Goal: Task Accomplishment & Management: Manage account settings

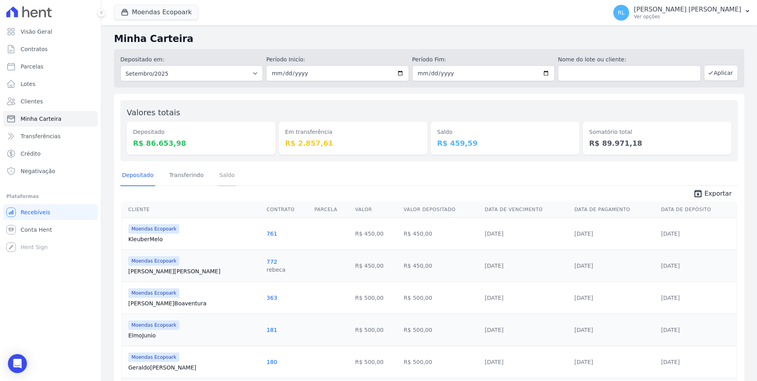
click at [221, 175] on link "Saldo" at bounding box center [227, 175] width 19 height 21
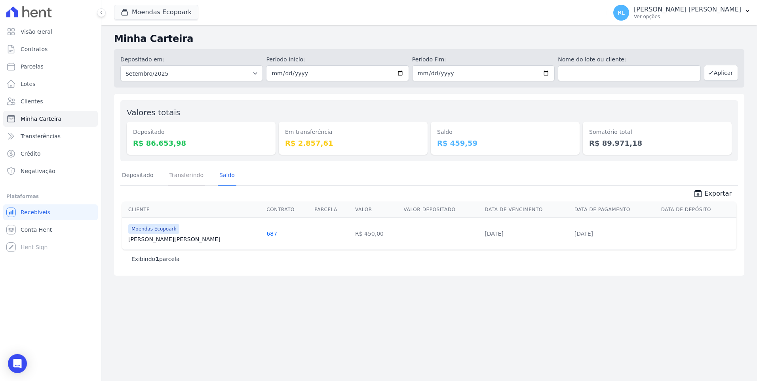
click at [171, 176] on link "Transferindo" at bounding box center [187, 175] width 38 height 21
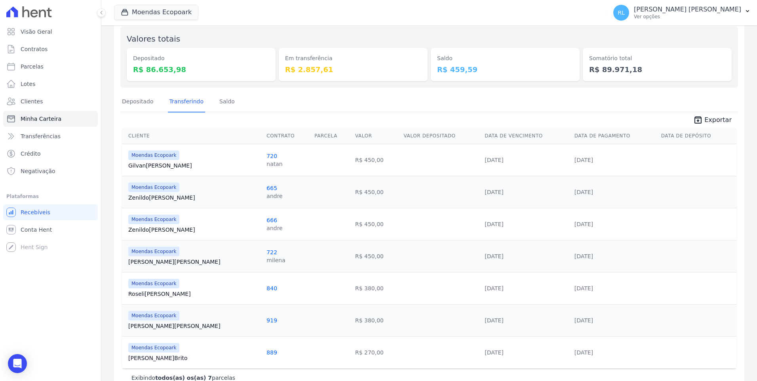
scroll to position [93, 0]
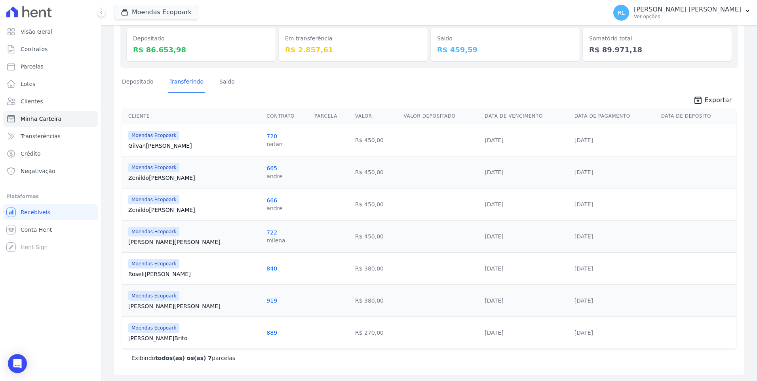
click at [156, 303] on link "[PERSON_NAME]" at bounding box center [194, 306] width 132 height 8
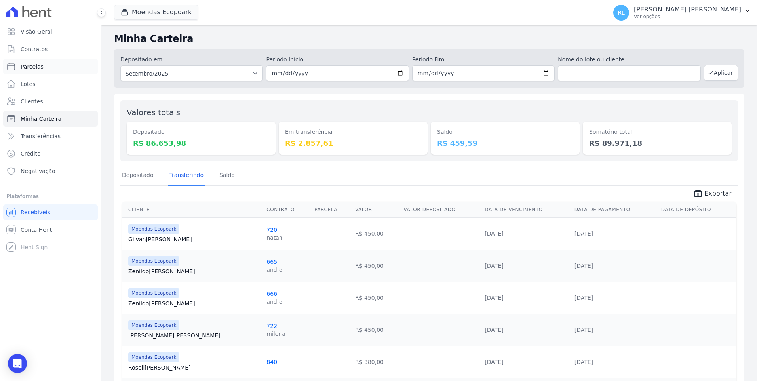
click at [48, 63] on link "Parcelas" at bounding box center [50, 67] width 95 height 16
select select
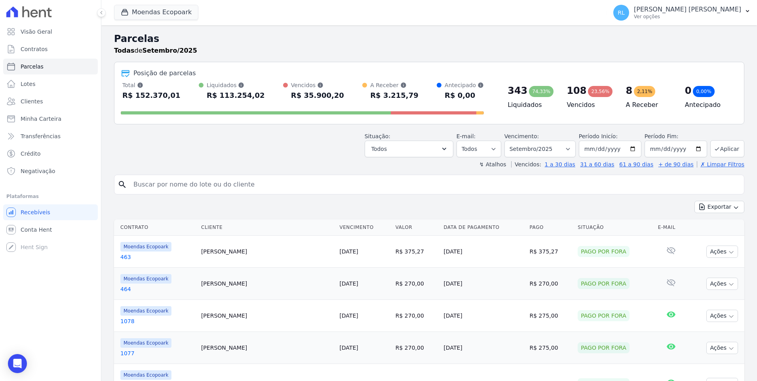
click at [195, 182] on input "search" at bounding box center [435, 184] width 612 height 16
type input "[PERSON_NAME]"
select select
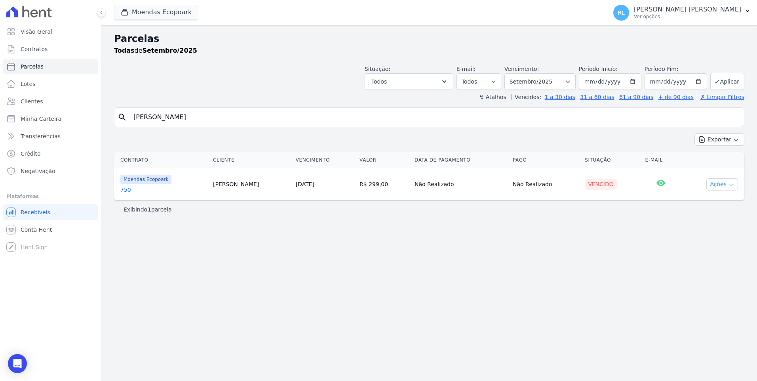
click at [722, 184] on button "Ações" at bounding box center [722, 184] width 32 height 12
click at [128, 189] on link "750" at bounding box center [163, 190] width 86 height 8
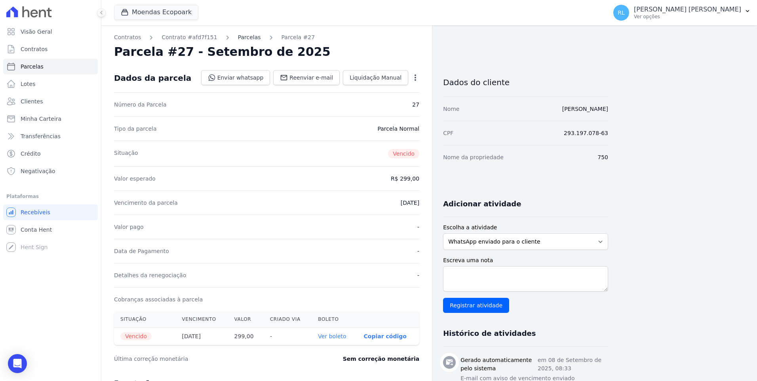
click at [243, 39] on link "Parcelas" at bounding box center [249, 37] width 23 height 8
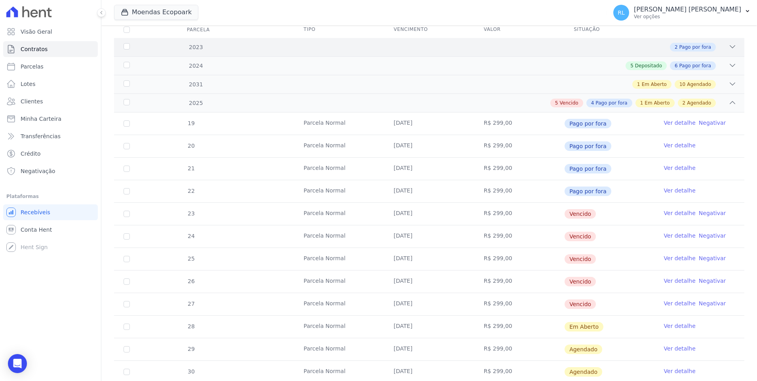
scroll to position [158, 0]
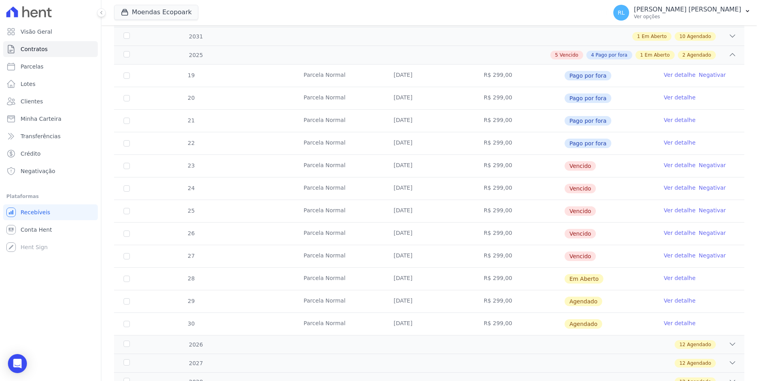
click at [664, 164] on link "Ver detalhe" at bounding box center [680, 165] width 32 height 8
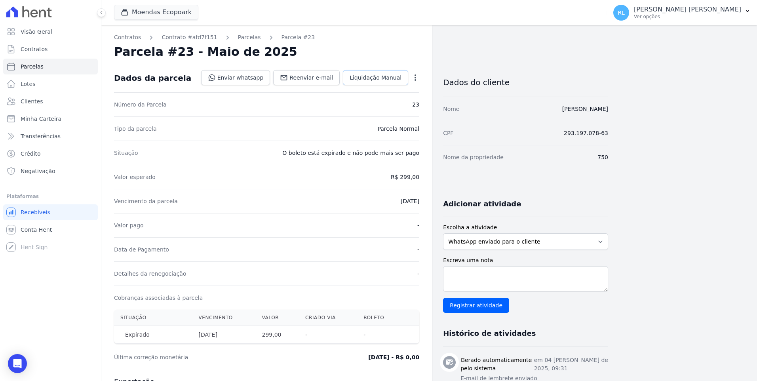
click at [384, 83] on link "Liquidação Manual" at bounding box center [375, 77] width 65 height 15
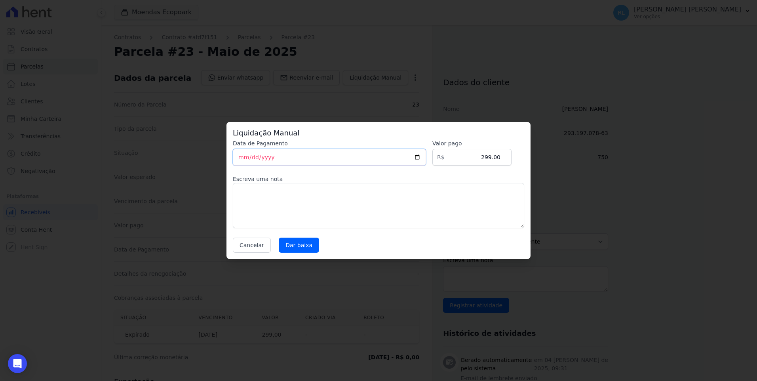
click at [240, 156] on input "[DATE]" at bounding box center [329, 157] width 193 height 17
type input "[DATE]"
click at [246, 186] on textarea at bounding box center [378, 205] width 291 height 45
type textarea "indicação"
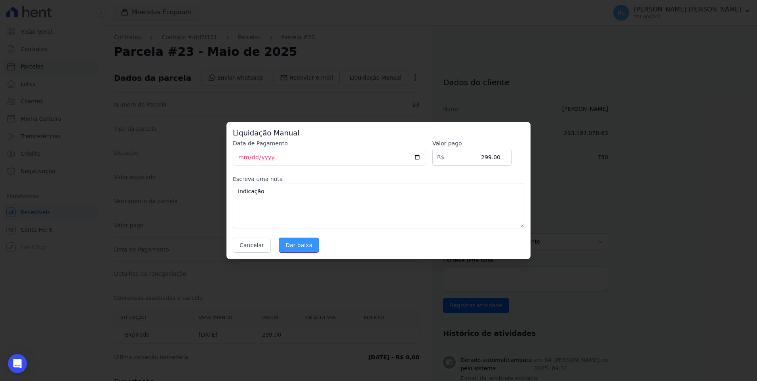
click at [307, 243] on input "Dar baixa" at bounding box center [299, 244] width 40 height 15
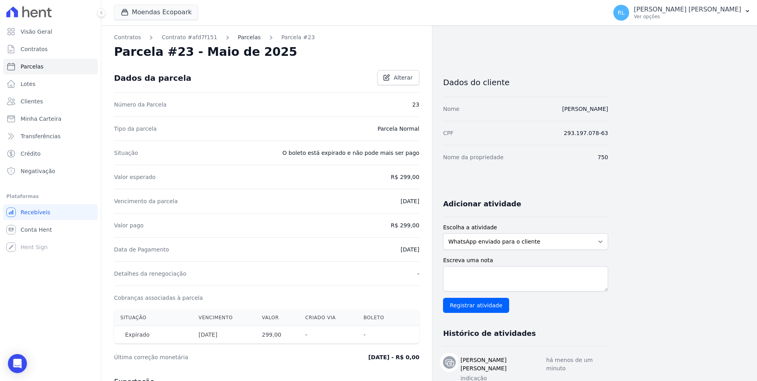
click at [238, 34] on link "Parcelas" at bounding box center [249, 37] width 23 height 8
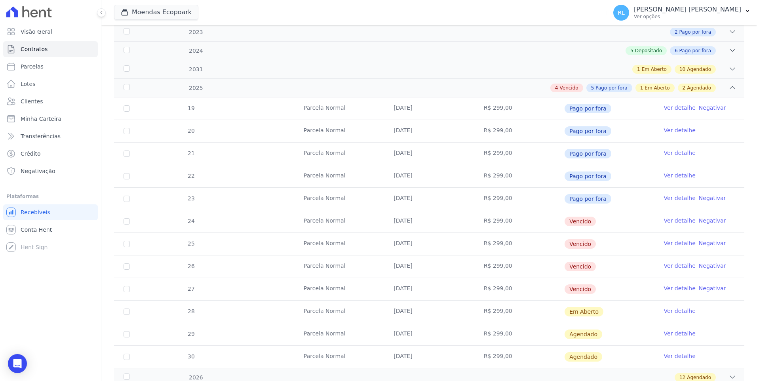
scroll to position [158, 0]
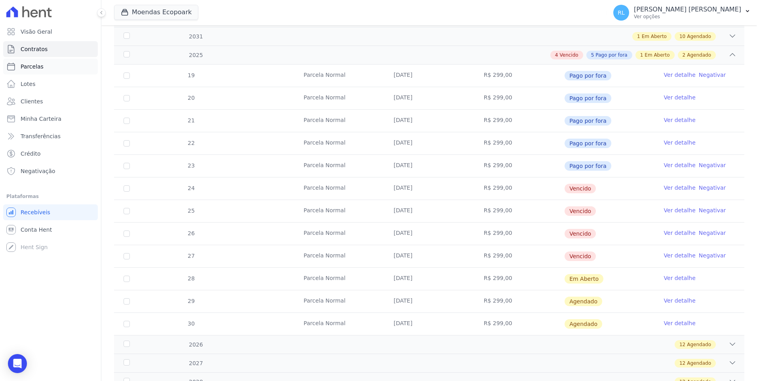
click at [45, 64] on link "Parcelas" at bounding box center [50, 67] width 95 height 16
select select
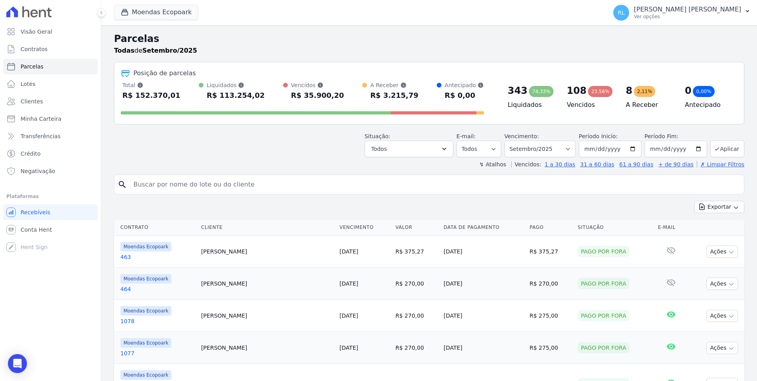
click at [220, 190] on input "search" at bounding box center [435, 184] width 612 height 16
type input "ionabe"
select select
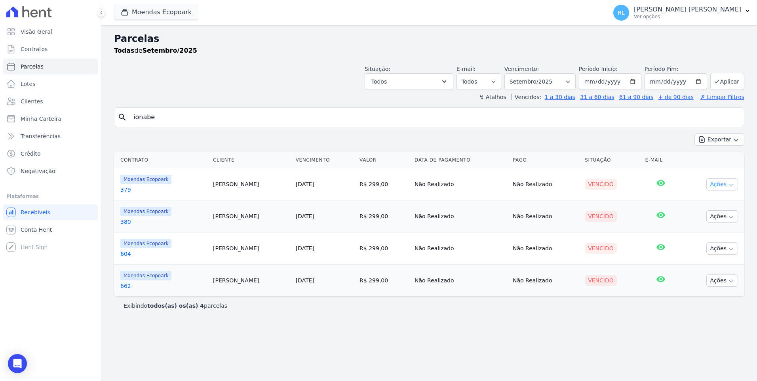
click at [712, 182] on button "Ações" at bounding box center [722, 184] width 32 height 12
click at [704, 245] on link "Liquidação Manual" at bounding box center [719, 246] width 76 height 15
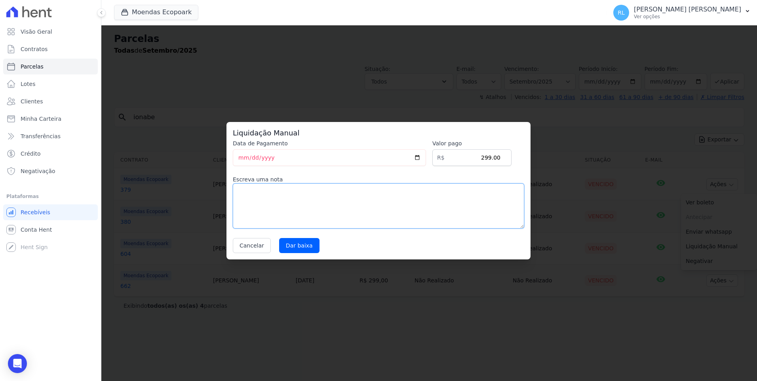
click at [321, 207] on textarea at bounding box center [378, 205] width 291 height 45
type textarea "pix"
click at [292, 248] on input "Dar baixa" at bounding box center [299, 245] width 40 height 15
select select
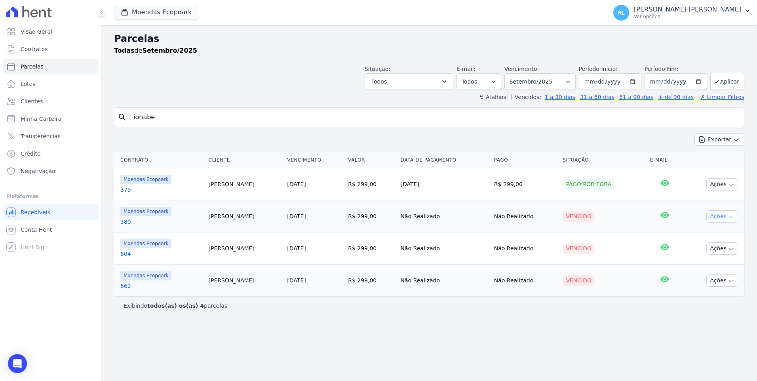
click at [732, 220] on button "Ações" at bounding box center [722, 216] width 32 height 12
click at [699, 278] on link "Liquidação Manual" at bounding box center [719, 278] width 76 height 15
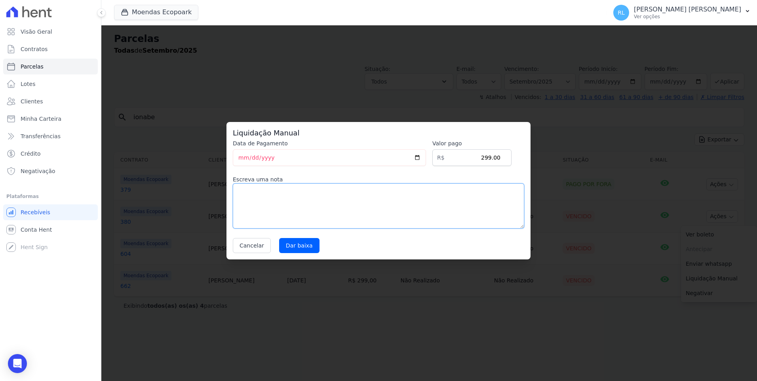
click at [318, 186] on textarea at bounding box center [378, 205] width 291 height 45
type textarea "pix"
click at [290, 251] on input "Dar baixa" at bounding box center [299, 245] width 40 height 15
select select
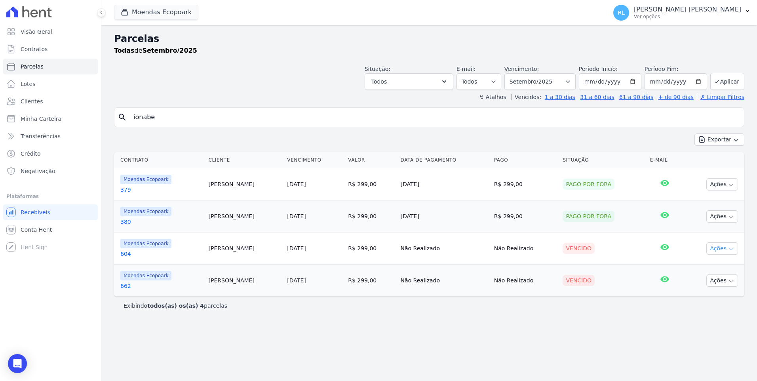
click at [726, 251] on button "Ações" at bounding box center [722, 248] width 32 height 12
click at [700, 311] on link "Liquidação Manual" at bounding box center [719, 310] width 76 height 15
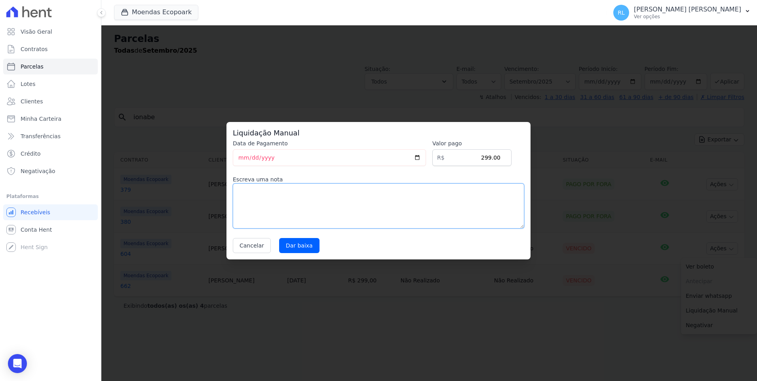
click at [338, 217] on textarea at bounding box center [378, 205] width 291 height 45
type textarea "pix"
click at [292, 248] on input "Dar baixa" at bounding box center [299, 245] width 40 height 15
select select
